Goal: Find specific page/section: Find specific page/section

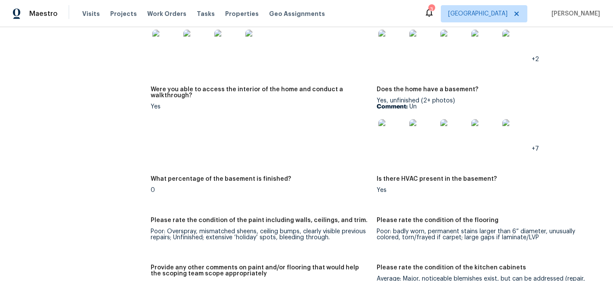
scroll to position [1246, 0]
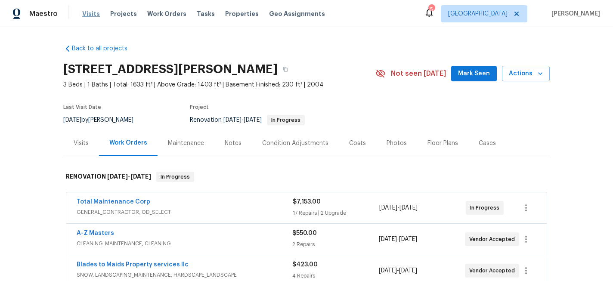
click at [86, 12] on span "Visits" at bounding box center [91, 13] width 18 height 9
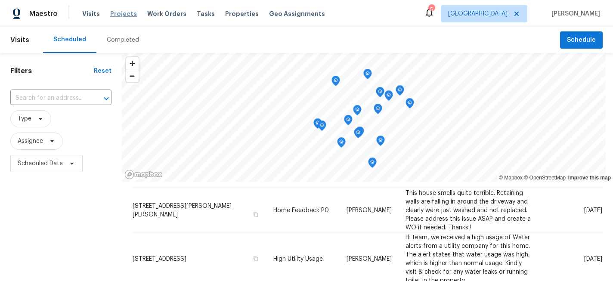
click at [123, 12] on span "Projects" at bounding box center [123, 13] width 27 height 9
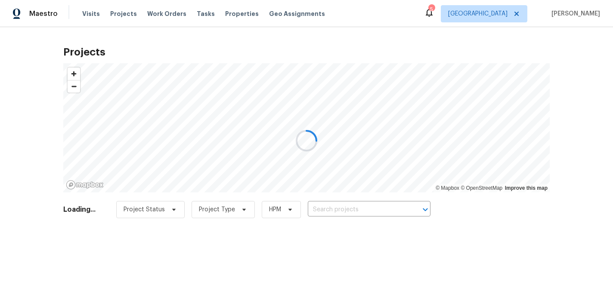
click at [383, 207] on div at bounding box center [306, 140] width 613 height 281
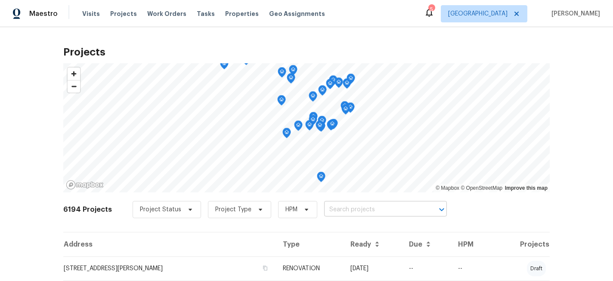
click at [373, 208] on input "text" at bounding box center [373, 209] width 99 height 13
type input "7040"
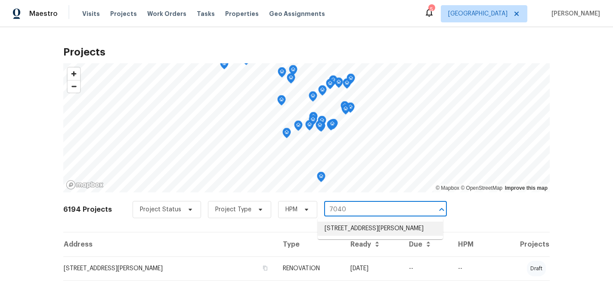
click at [390, 226] on li "7040 Winfield Rd, Rockford, MN 55373" at bounding box center [380, 229] width 125 height 14
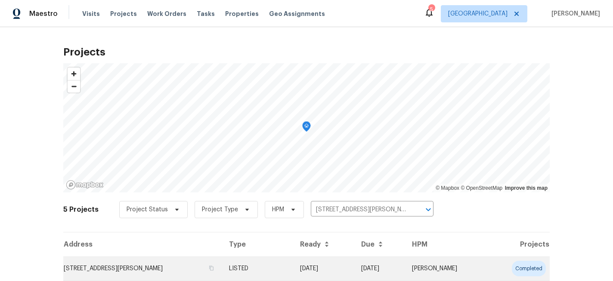
click at [144, 266] on td "7040 Winfield Rd, Rockford, MN 55373" at bounding box center [142, 269] width 159 height 24
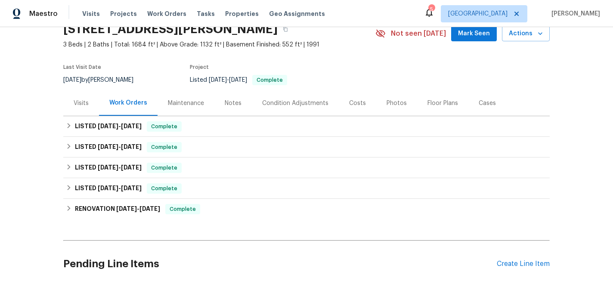
scroll to position [48, 0]
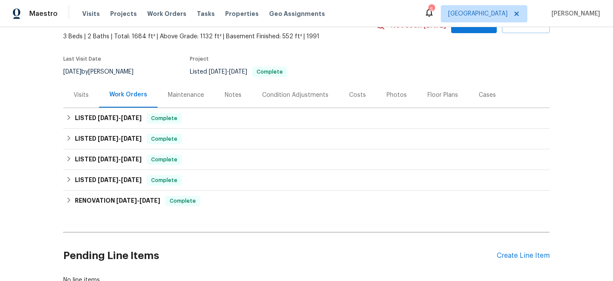
click at [188, 96] on div "Maintenance" at bounding box center [186, 95] width 36 height 9
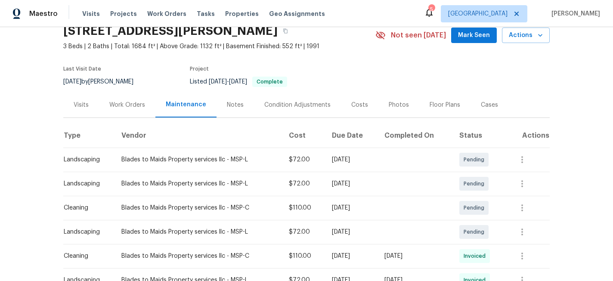
scroll to position [40, 0]
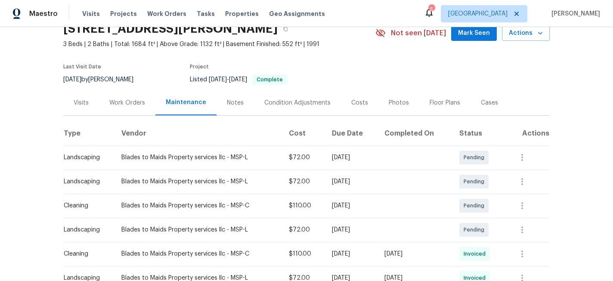
click at [232, 105] on div "Notes" at bounding box center [235, 103] width 17 height 9
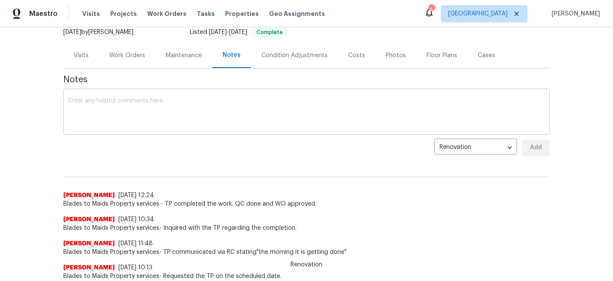
scroll to position [89, 0]
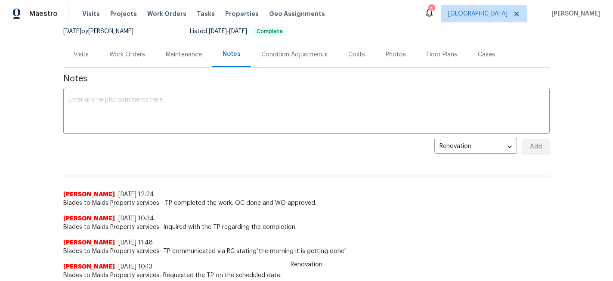
click at [177, 55] on div "Maintenance" at bounding box center [184, 54] width 36 height 9
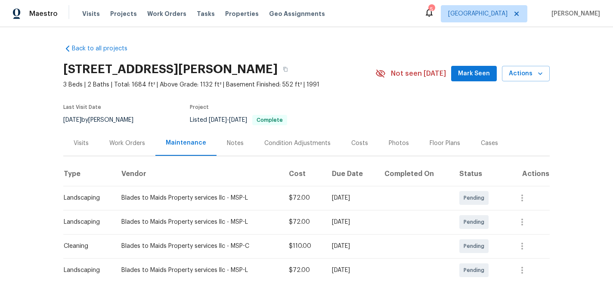
click at [136, 142] on div "Work Orders" at bounding box center [127, 143] width 36 height 9
